Goal: Task Accomplishment & Management: Complete application form

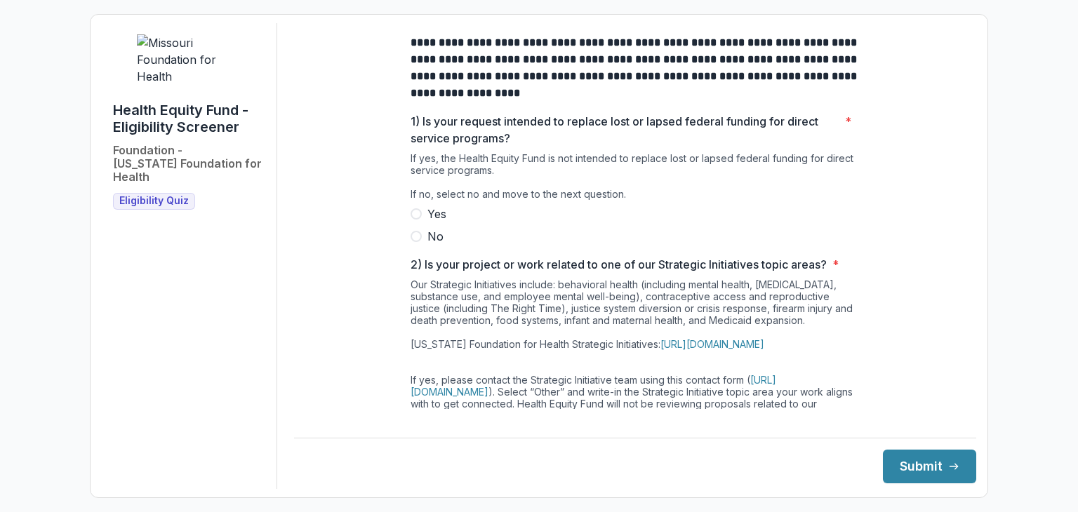
click at [415, 245] on label "No" at bounding box center [634, 236] width 449 height 17
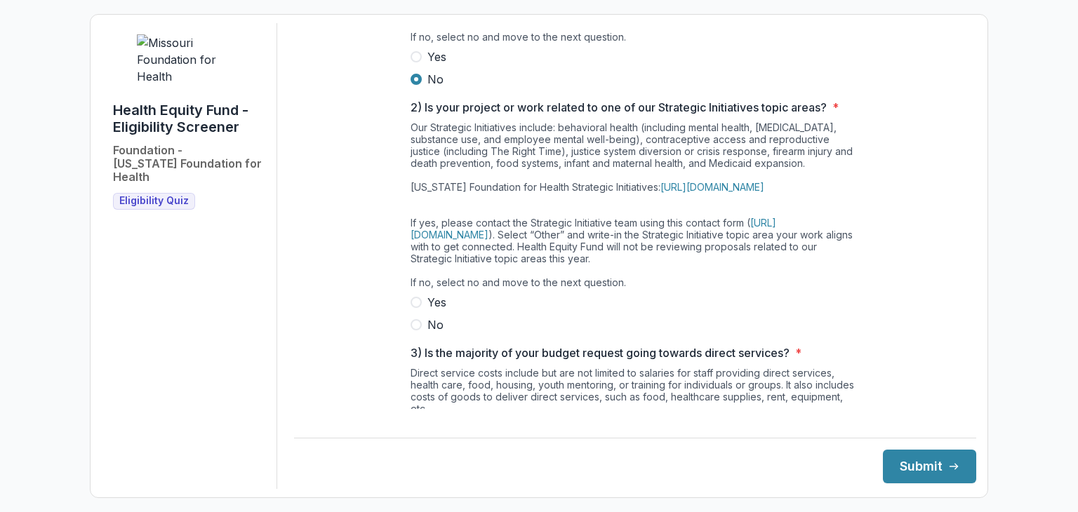
scroll to position [157, 0]
click at [420, 333] on label "No" at bounding box center [634, 324] width 449 height 17
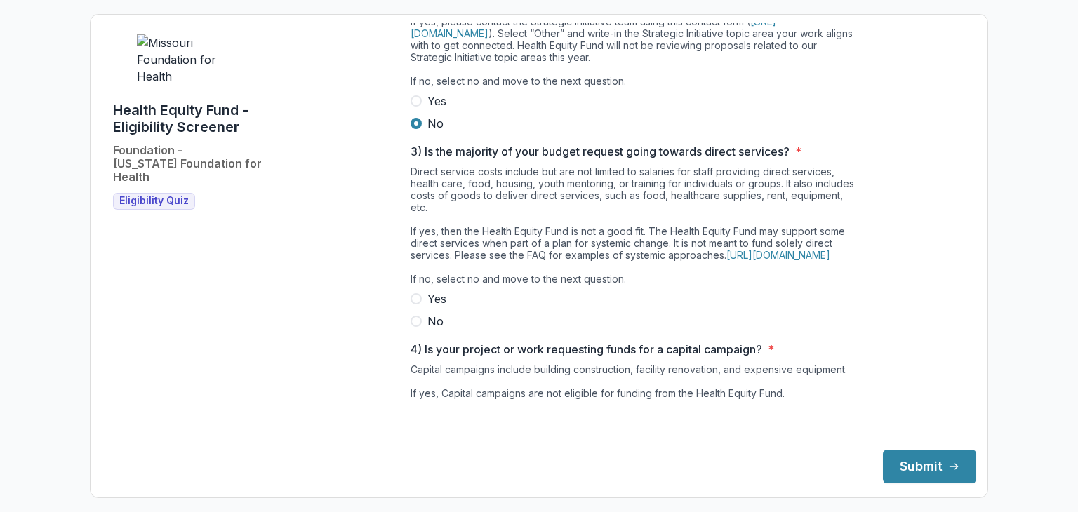
scroll to position [362, 0]
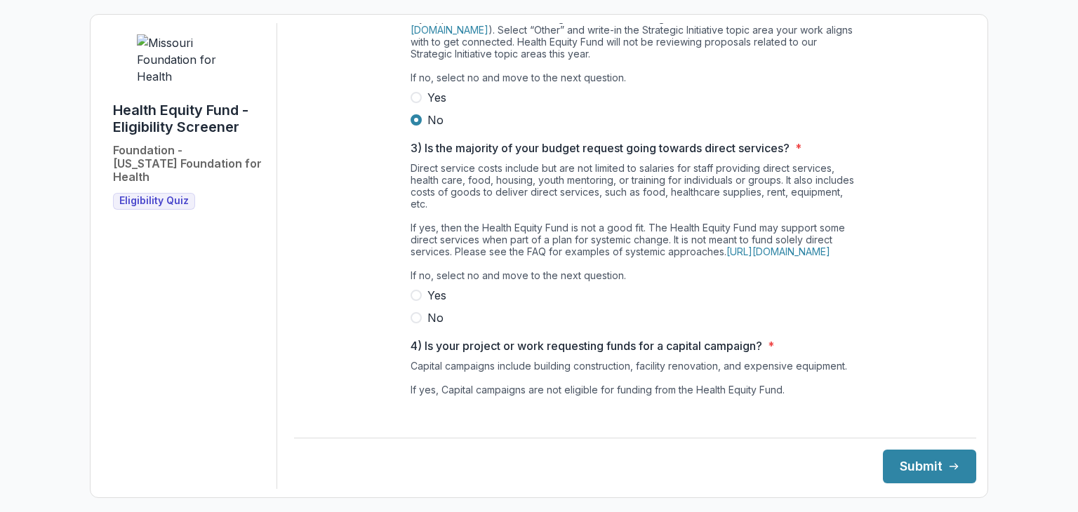
click at [419, 323] on span at bounding box center [415, 317] width 11 height 11
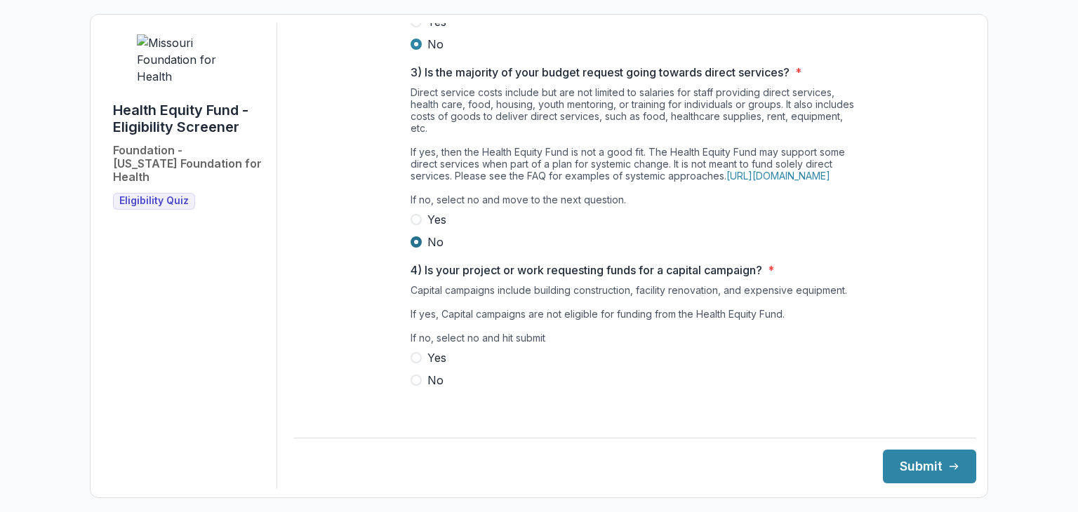
scroll to position [459, 0]
click at [417, 384] on span at bounding box center [415, 378] width 11 height 11
click at [957, 469] on button "Submit" at bounding box center [929, 467] width 93 height 34
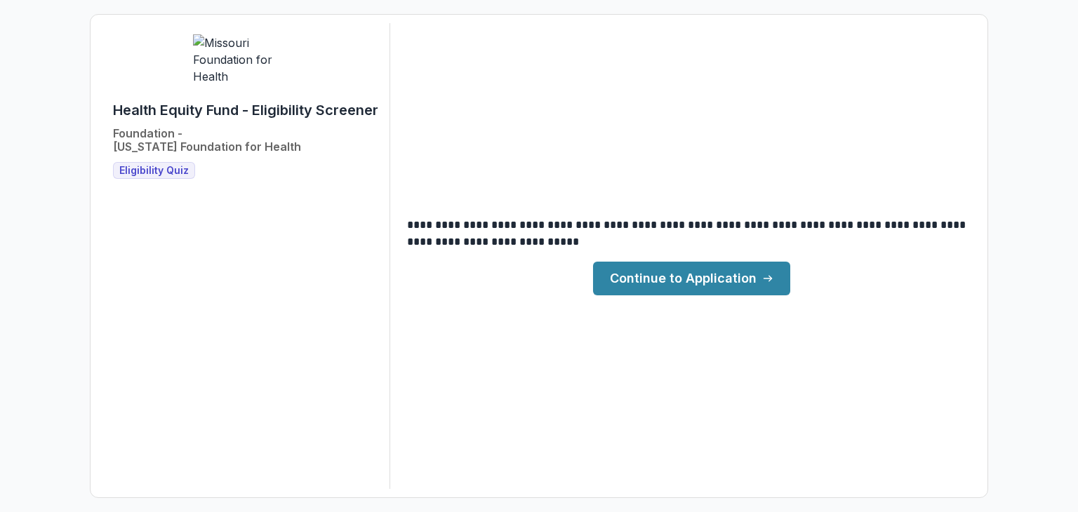
click at [746, 286] on link "Continue to Application" at bounding box center [691, 279] width 197 height 34
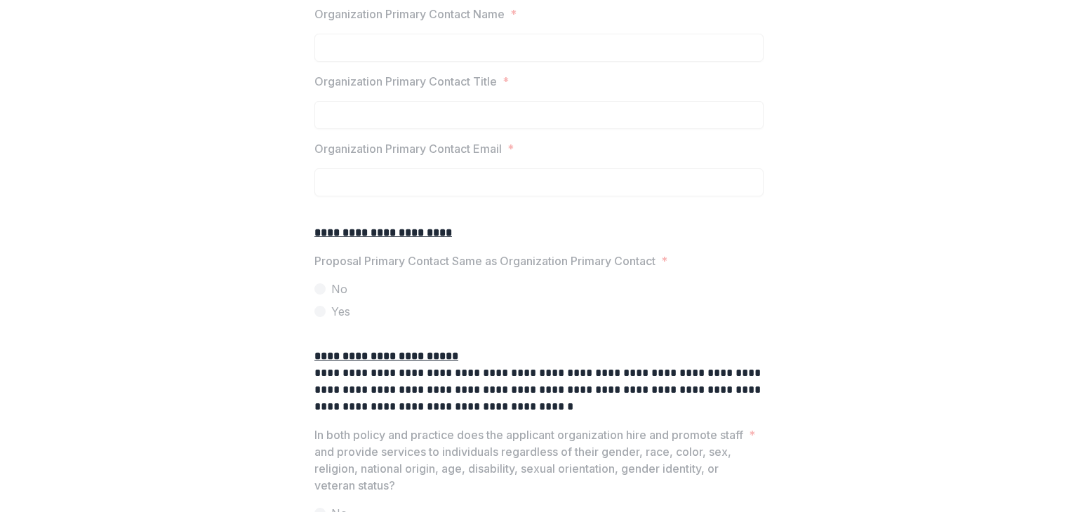
scroll to position [1715, 0]
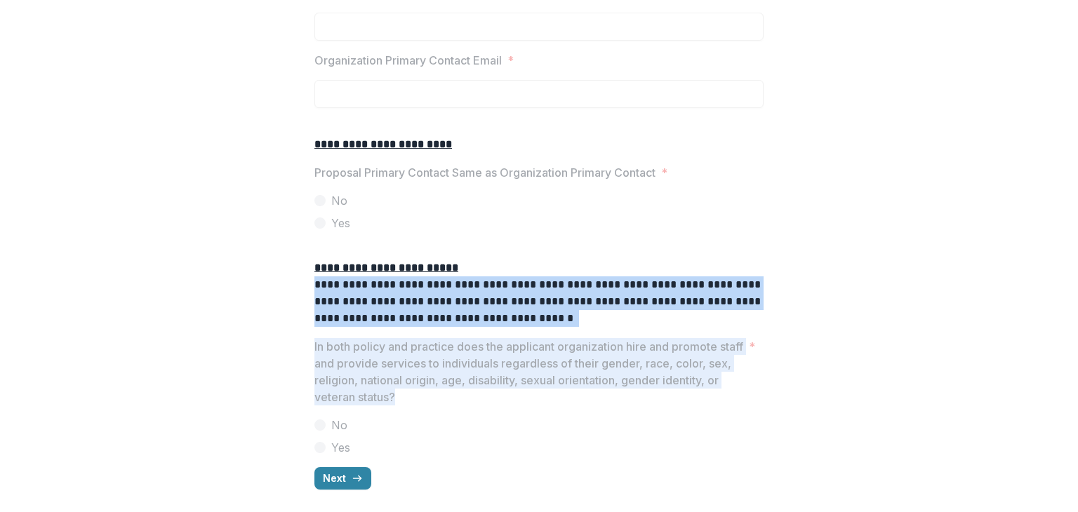
drag, startPoint x: 417, startPoint y: 393, endPoint x: 284, endPoint y: 280, distance: 174.7
copy div "**********"
click at [326, 483] on button "Next" at bounding box center [342, 478] width 57 height 22
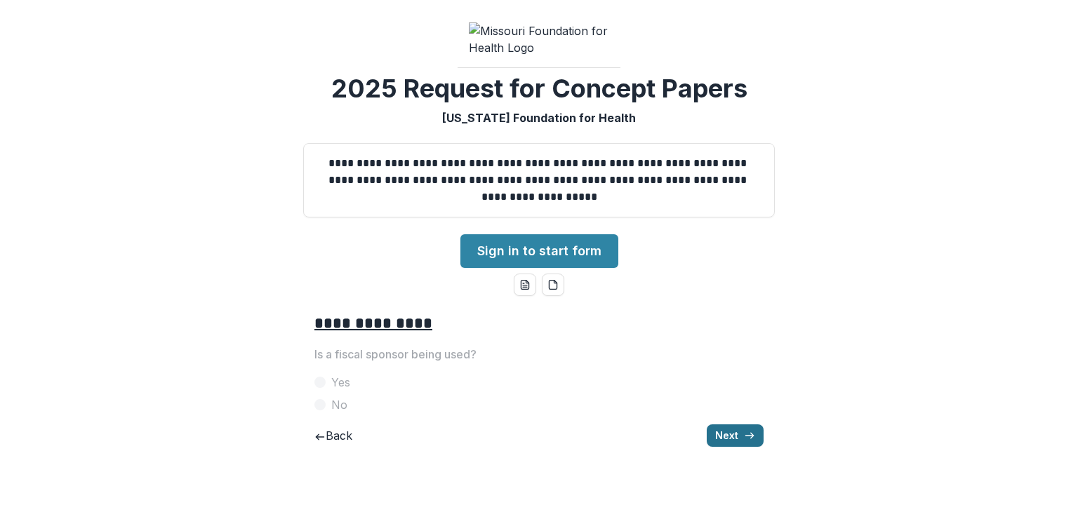
scroll to position [64, 0]
click at [747, 441] on icon "button" at bounding box center [749, 435] width 11 height 11
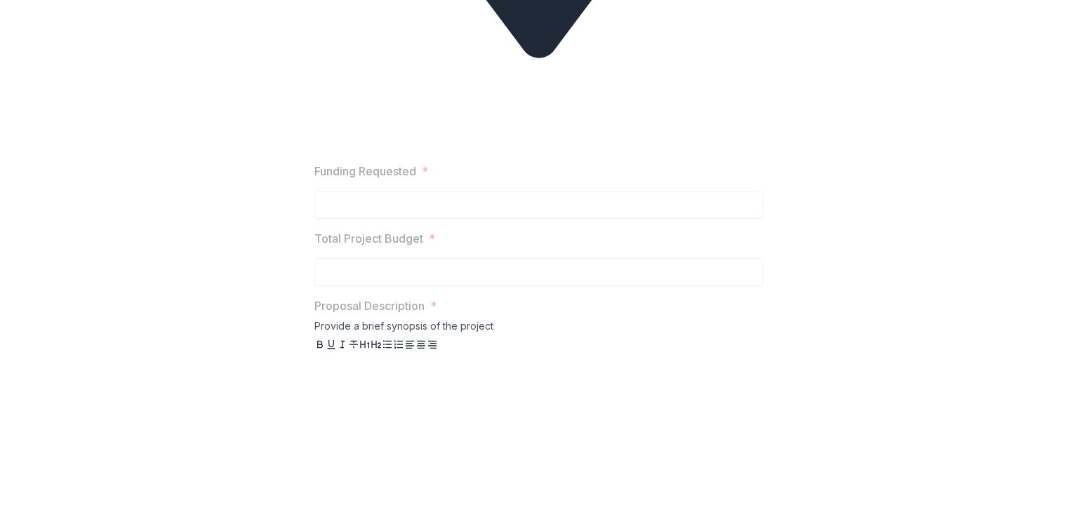
scroll to position [1208, 0]
drag, startPoint x: 309, startPoint y: 126, endPoint x: 524, endPoint y: 396, distance: 345.5
click at [524, 396] on div "**********" at bounding box center [538, 173] width 471 height 2159
copy div "a) Connected: Partnerships (formal or informal) that will strengthen an existin…"
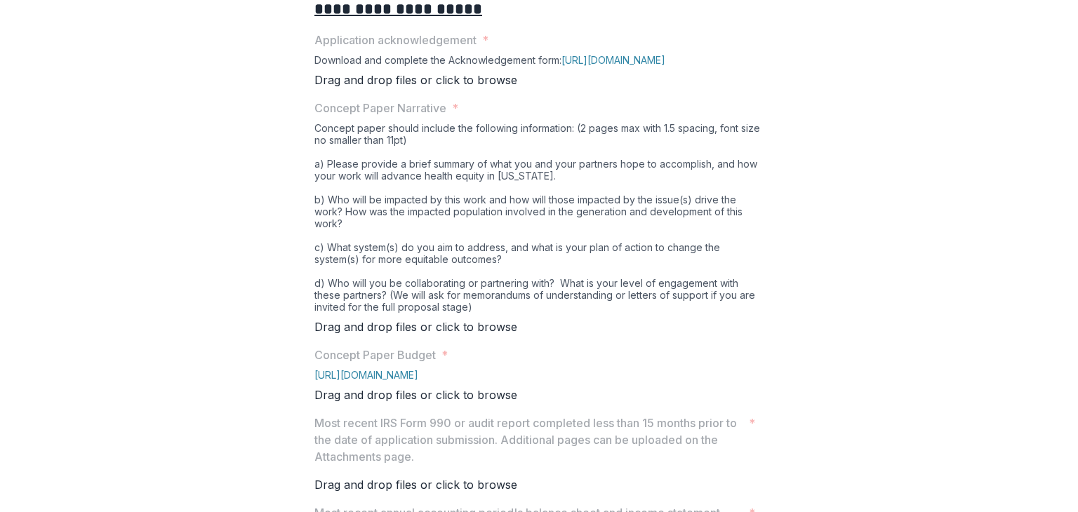
scroll to position [316, 0]
click at [665, 65] on link "[URL][DOMAIN_NAME]" at bounding box center [613, 59] width 104 height 12
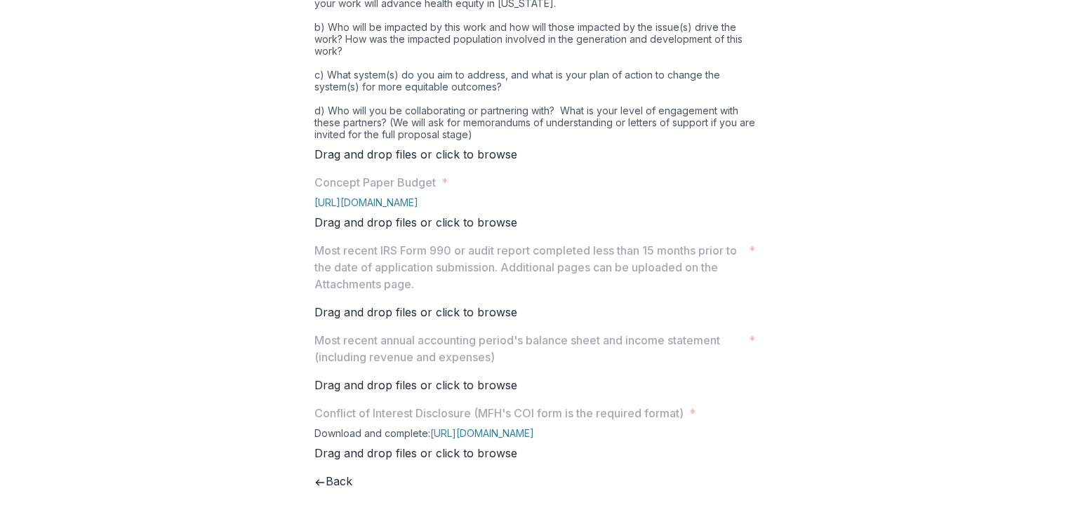
scroll to position [664, 0]
click at [418, 208] on link "[URL][DOMAIN_NAME]" at bounding box center [366, 202] width 104 height 12
click at [534, 427] on link "[URL][DOMAIN_NAME]" at bounding box center [482, 433] width 104 height 12
click at [323, 483] on line "button" at bounding box center [320, 483] width 8 height 0
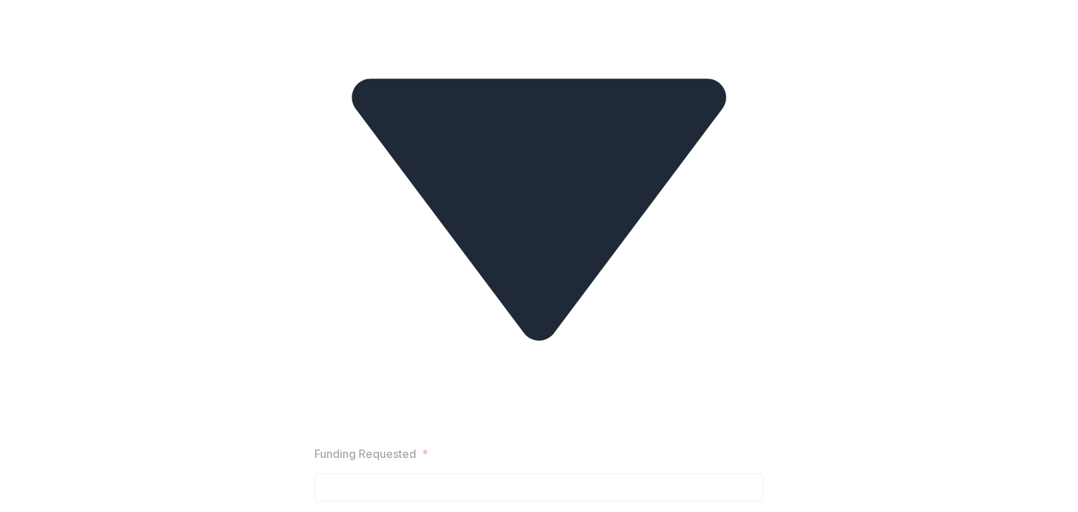
scroll to position [1208, 0]
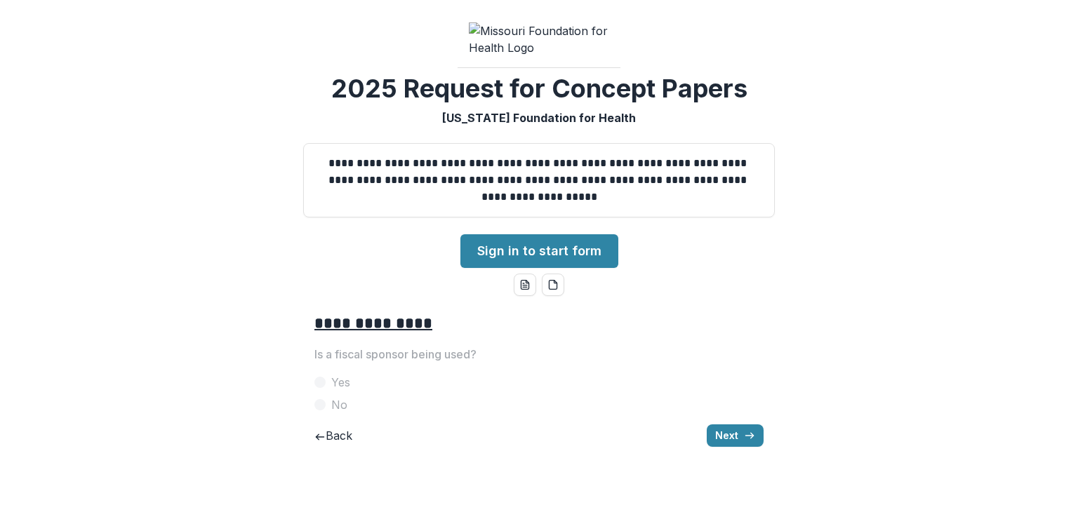
click at [323, 437] on line "button" at bounding box center [320, 437] width 8 height 0
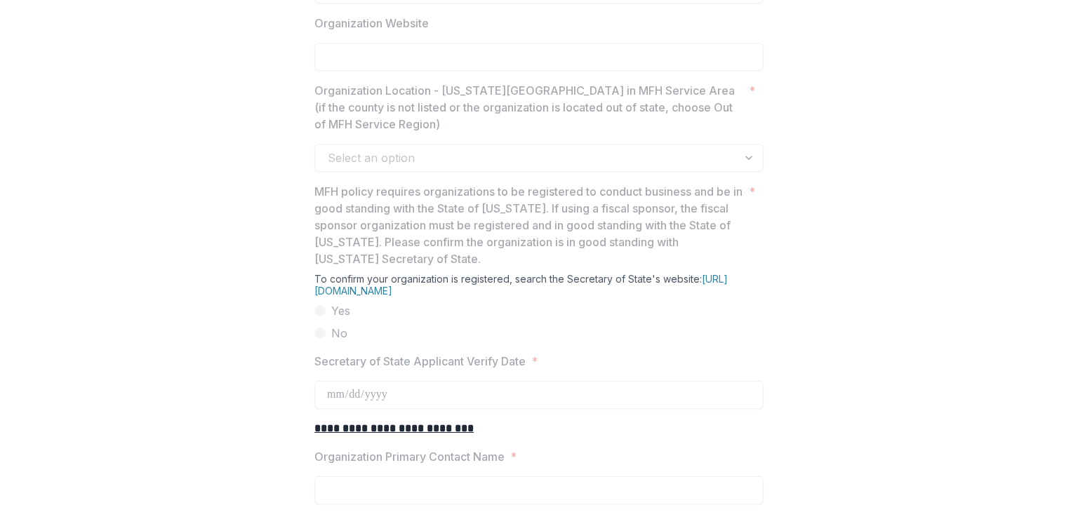
scroll to position [1113, 0]
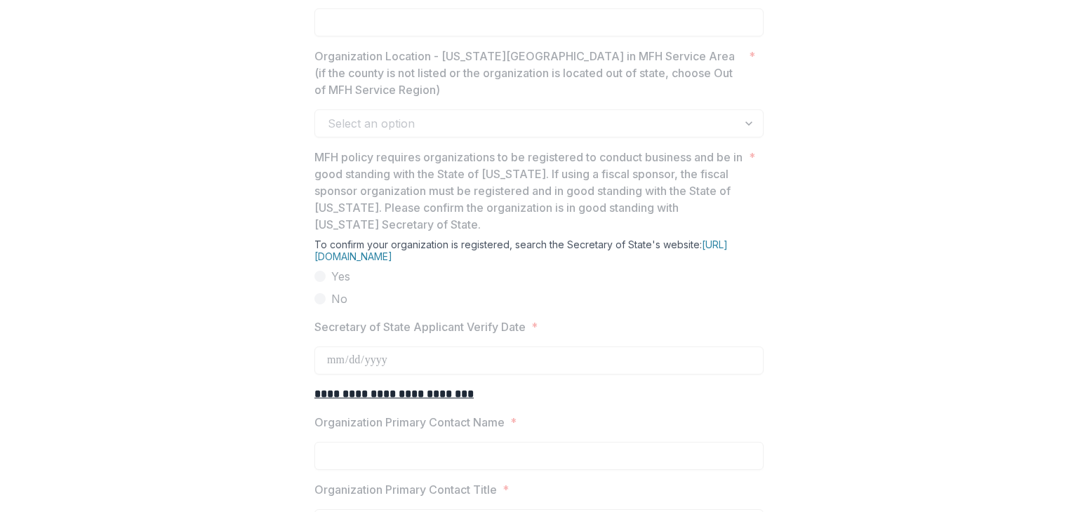
click at [426, 138] on div "Select an option" at bounding box center [538, 123] width 449 height 28
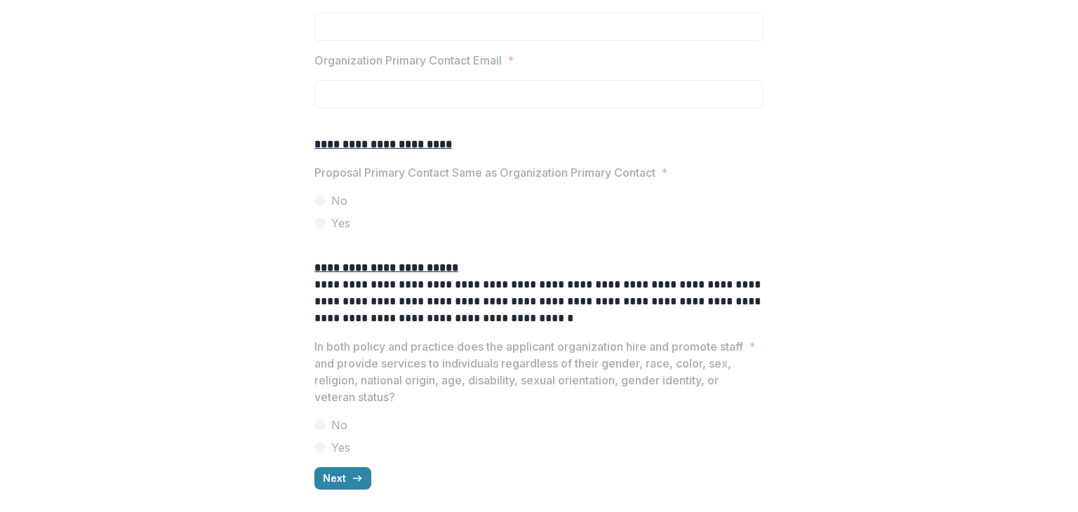
scroll to position [1715, 0]
click at [342, 470] on button "Next" at bounding box center [342, 478] width 57 height 22
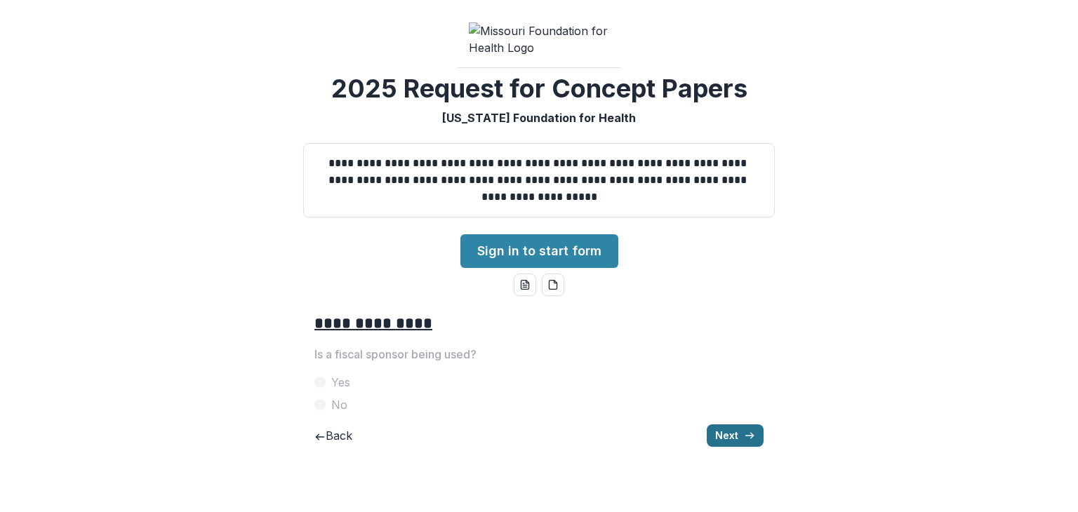
scroll to position [64, 0]
click at [733, 447] on button "Next" at bounding box center [734, 435] width 57 height 22
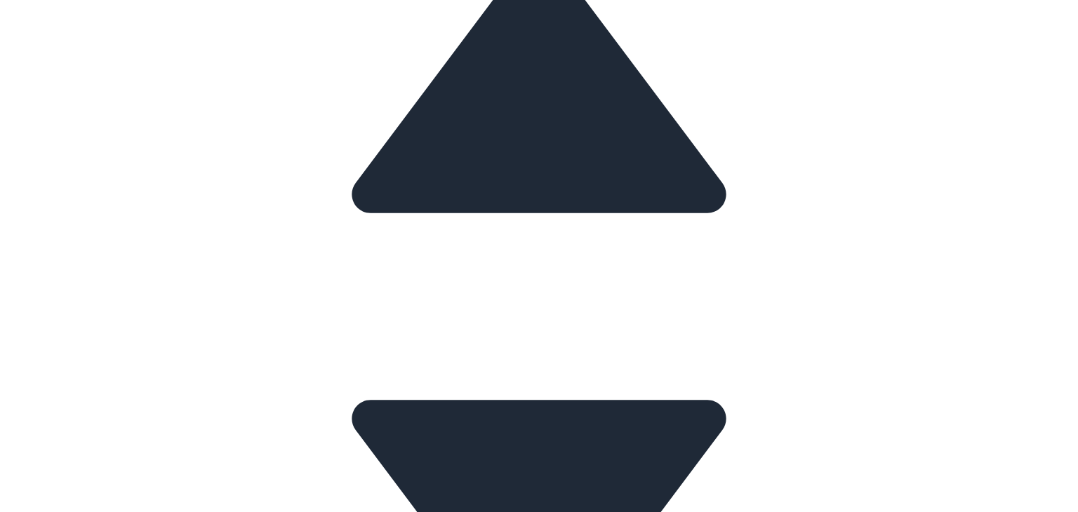
scroll to position [601, 0]
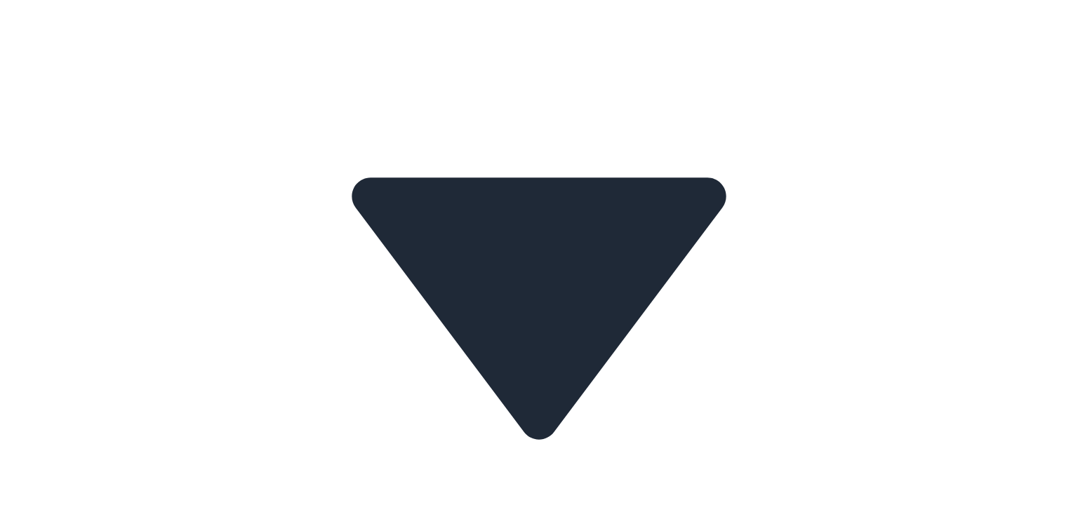
scroll to position [825, 0]
